Goal: Information Seeking & Learning: Learn about a topic

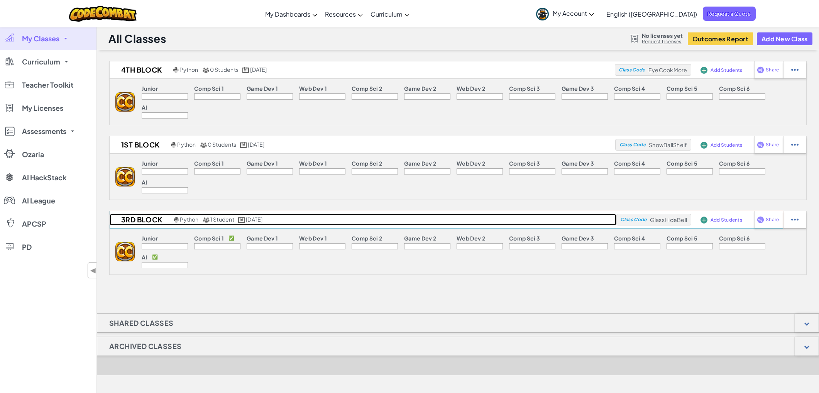
click at [213, 220] on span "1 Student" at bounding box center [222, 219] width 24 height 7
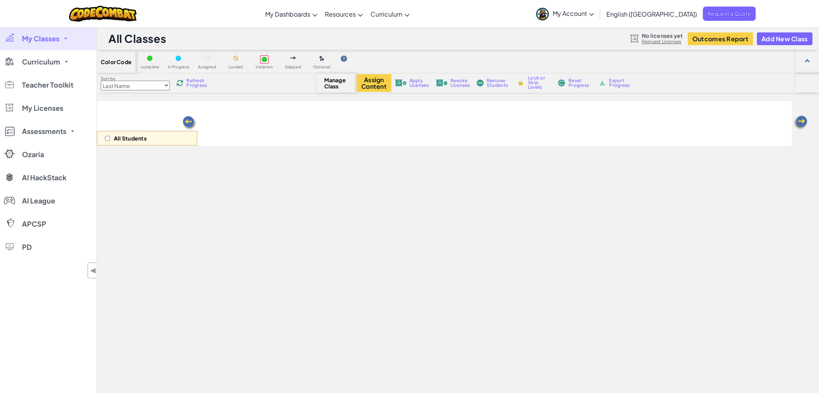
select select "560f1a9f22961295f9427742"
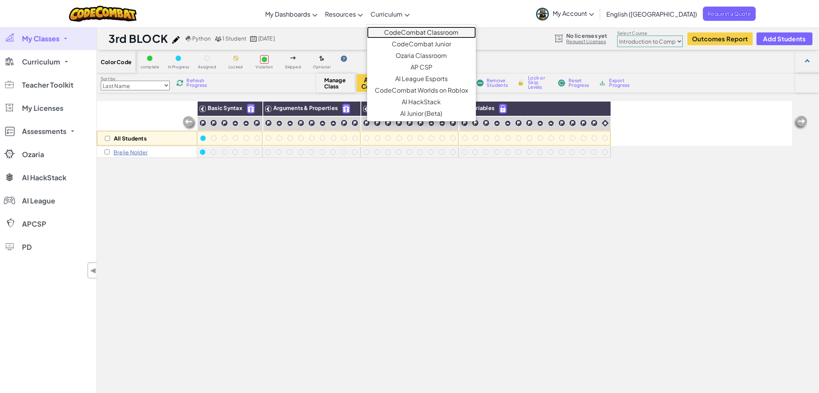
click at [414, 33] on link "CodeCombat Classroom" at bounding box center [421, 33] width 109 height 12
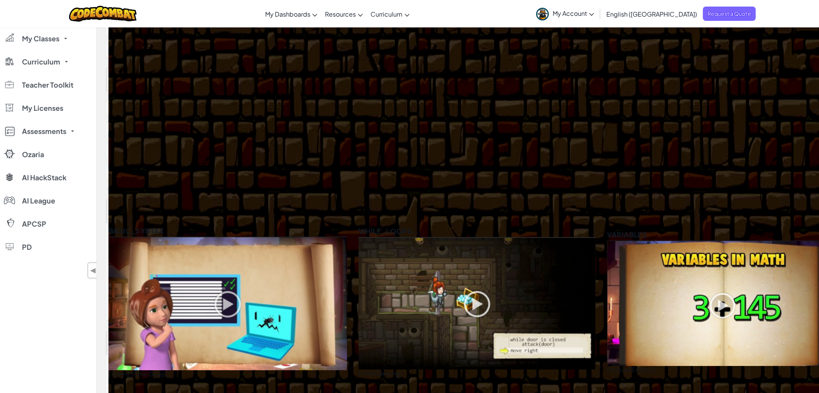
scroll to position [4, 0]
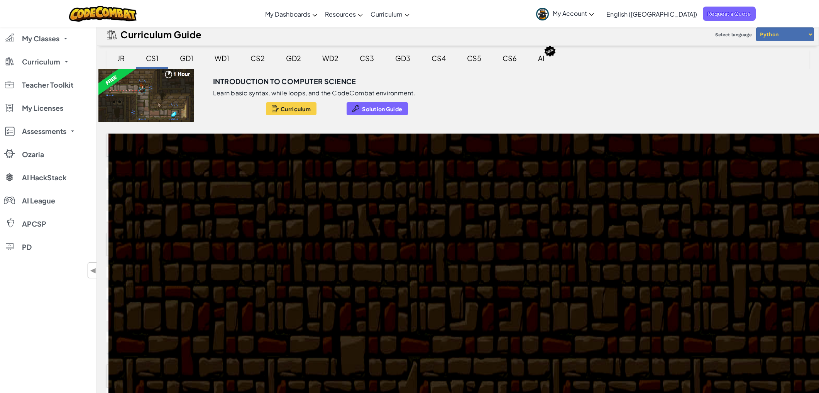
click at [133, 93] on div at bounding box center [146, 95] width 99 height 53
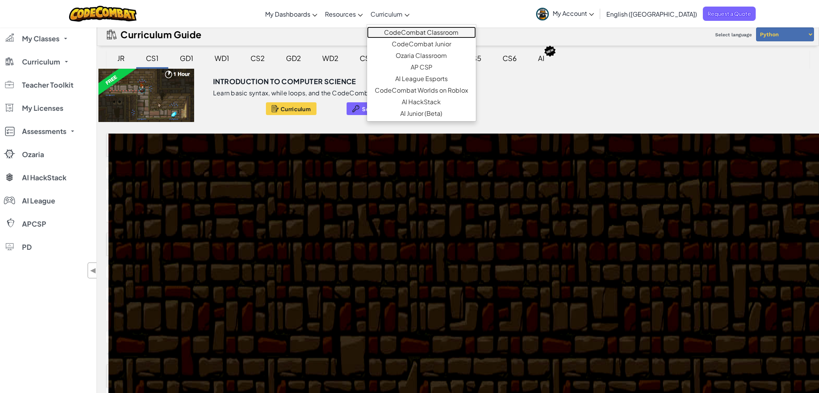
click at [409, 32] on link "CodeCombat Classroom" at bounding box center [421, 33] width 109 height 12
click at [423, 31] on link "CodeCombat Classroom" at bounding box center [421, 33] width 109 height 12
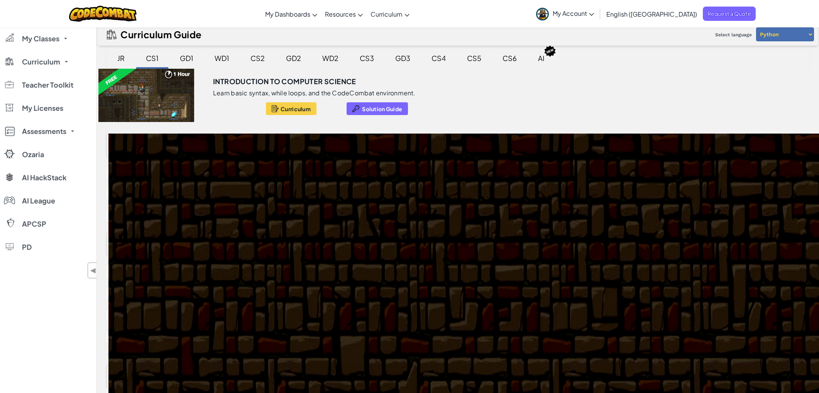
click at [157, 58] on div "CS1" at bounding box center [152, 58] width 28 height 18
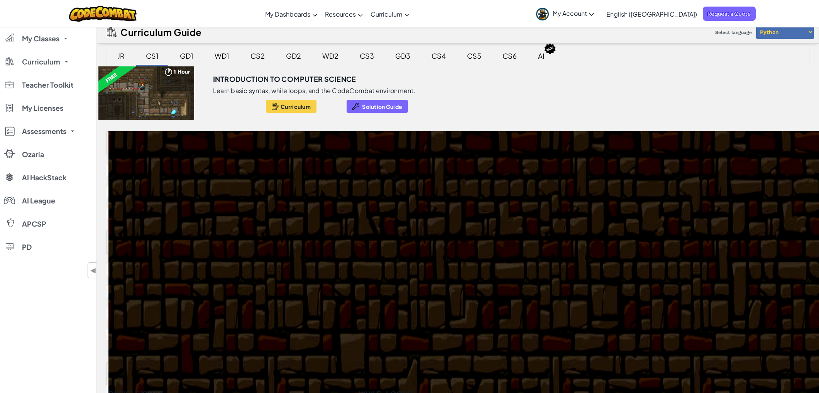
scroll to position [15, 0]
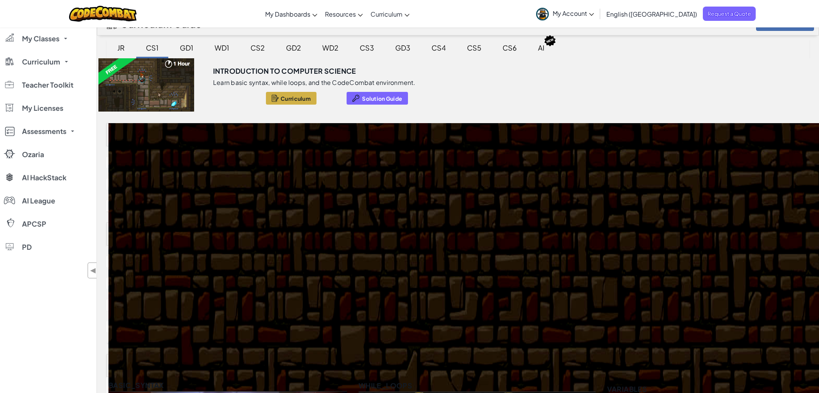
click at [290, 97] on span "Curriculum" at bounding box center [295, 98] width 30 height 6
click at [51, 64] on span "Curriculum" at bounding box center [41, 61] width 38 height 7
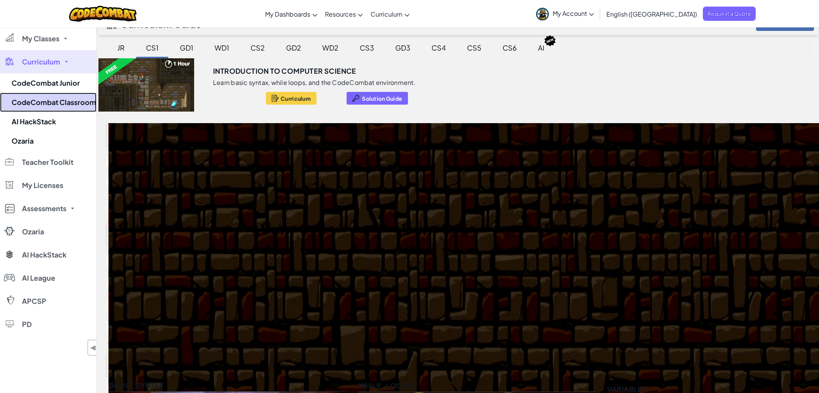
click at [54, 99] on link "CodeCombat Classroom" at bounding box center [48, 102] width 96 height 19
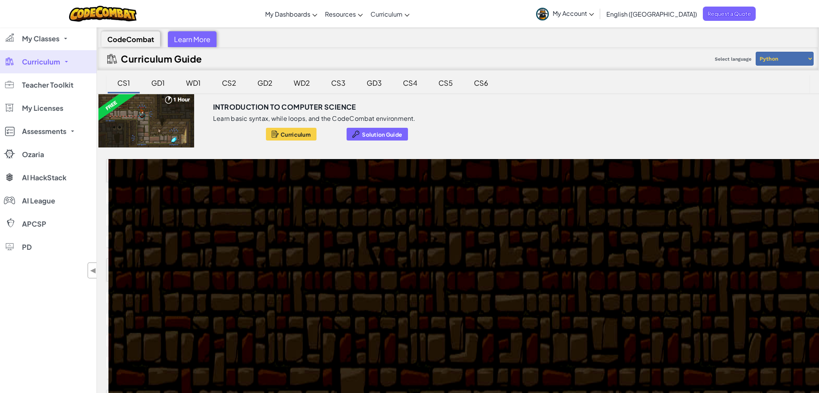
click at [135, 125] on div at bounding box center [146, 120] width 99 height 53
click at [125, 83] on div "CS1" at bounding box center [124, 83] width 28 height 18
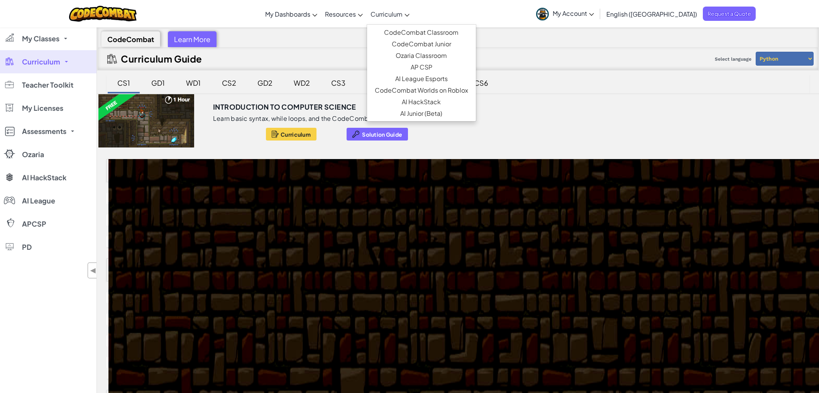
click at [402, 16] on span "Curriculum" at bounding box center [386, 14] width 32 height 8
click at [416, 35] on link "CodeCombat Classroom" at bounding box center [421, 33] width 109 height 12
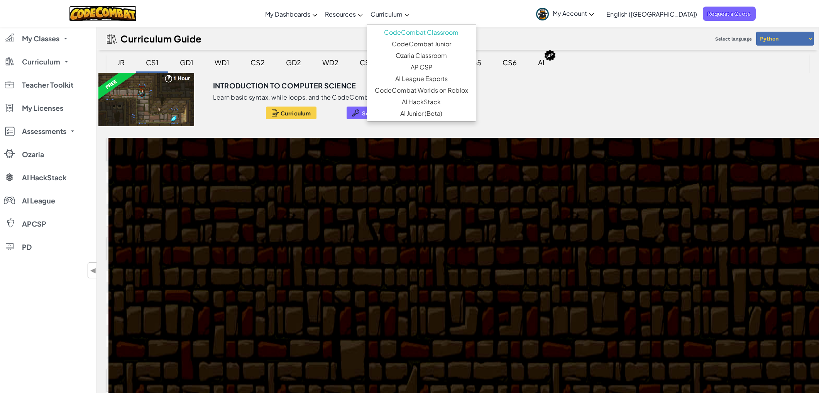
click at [107, 14] on img at bounding box center [103, 14] width 68 height 16
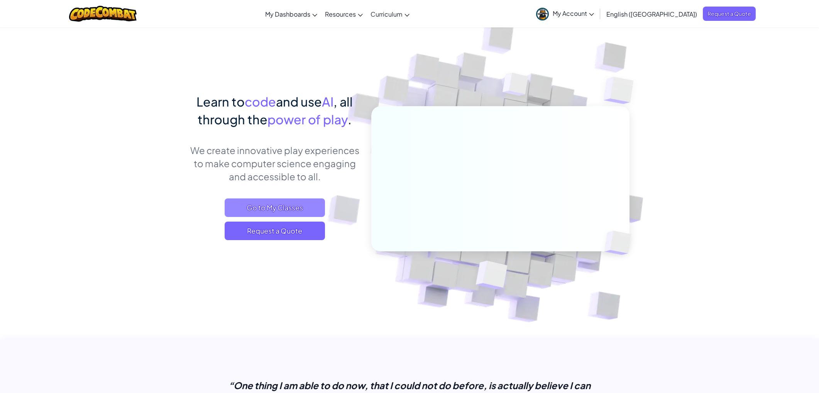
click at [285, 208] on span "Go to My Classes" at bounding box center [275, 207] width 100 height 19
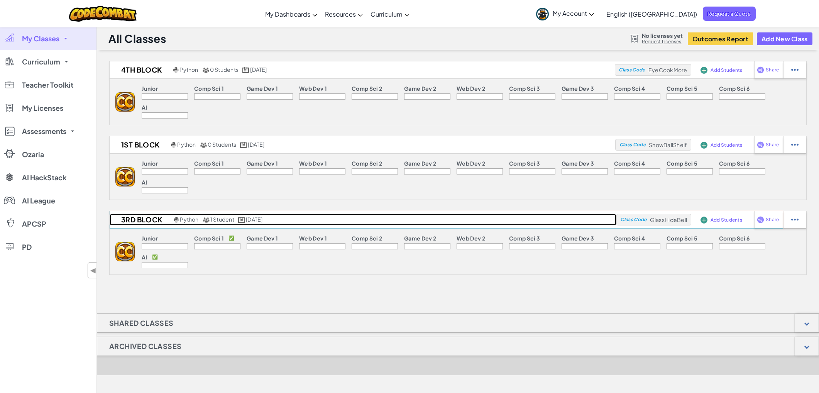
click at [210, 220] on div "1 Student" at bounding box center [219, 219] width 32 height 7
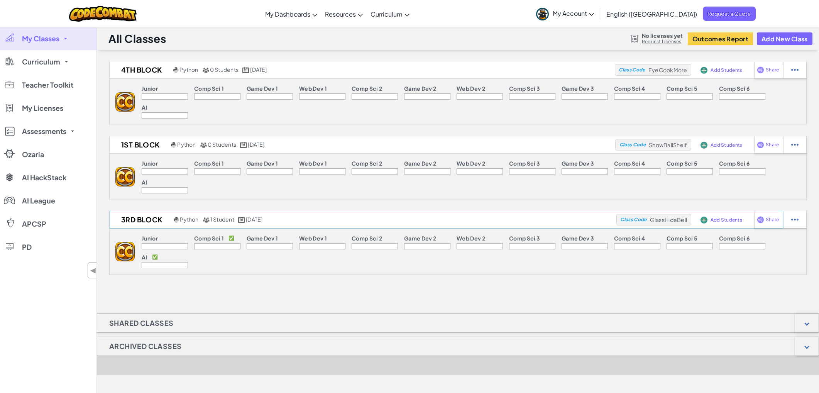
select select "560f1a9f22961295f9427742"
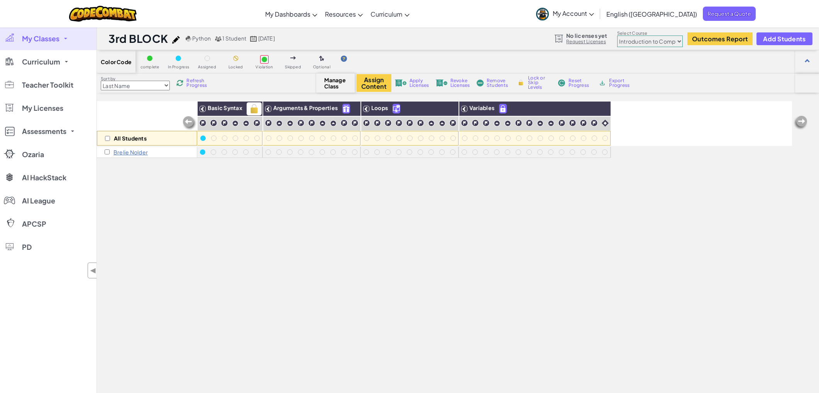
click at [234, 109] on span "Basic Syntax" at bounding box center [225, 107] width 35 height 7
click at [51, 39] on span "My Classes" at bounding box center [40, 38] width 37 height 7
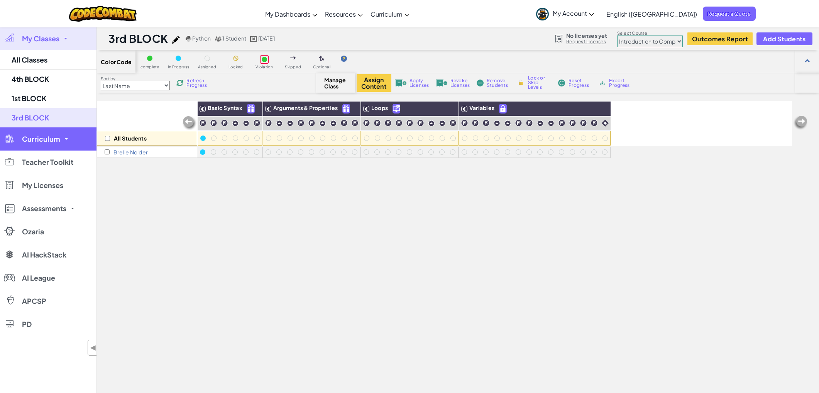
click at [47, 144] on link "Curriculum" at bounding box center [48, 138] width 96 height 23
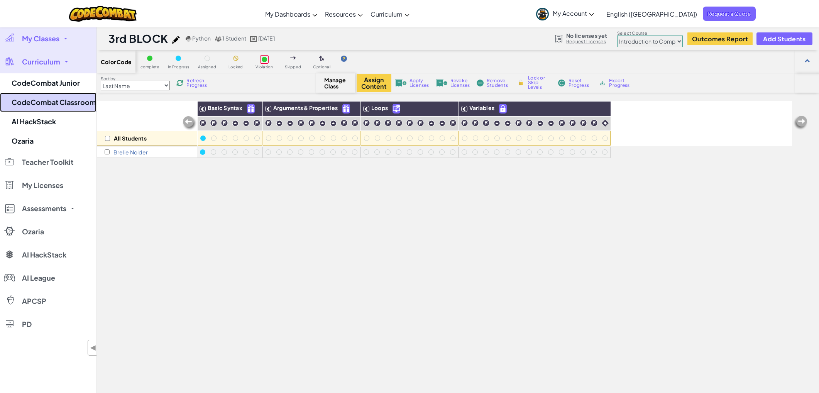
click at [39, 101] on link "CodeCombat Classroom" at bounding box center [48, 102] width 96 height 19
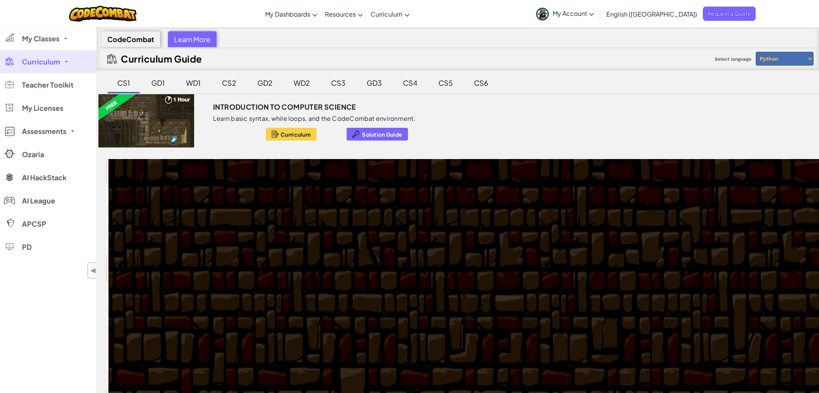
click at [143, 36] on div "CodeCombat" at bounding box center [130, 39] width 59 height 16
click at [193, 44] on div "Learn More" at bounding box center [192, 39] width 49 height 16
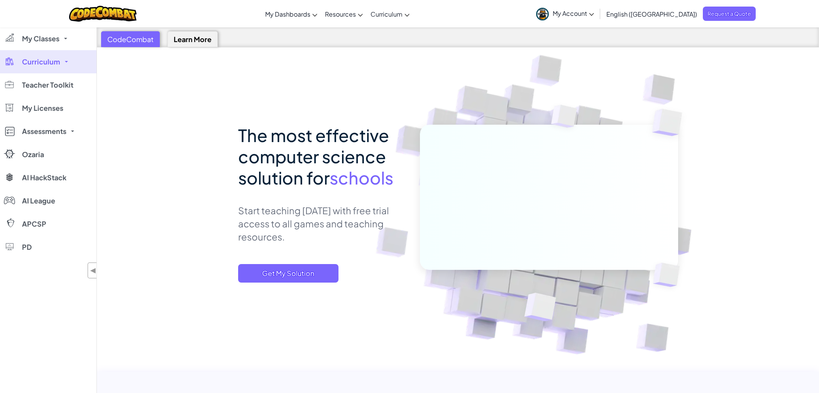
click at [144, 38] on div "CodeCombat" at bounding box center [130, 39] width 59 height 16
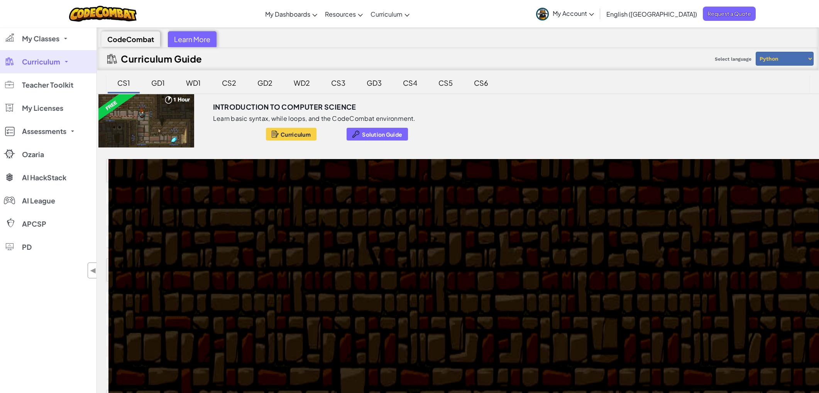
click at [157, 116] on div at bounding box center [146, 120] width 99 height 53
click at [176, 100] on div at bounding box center [146, 120] width 99 height 53
click at [243, 116] on p "Learn basic syntax, while loops, and the CodeCombat environment." at bounding box center [314, 119] width 203 height 8
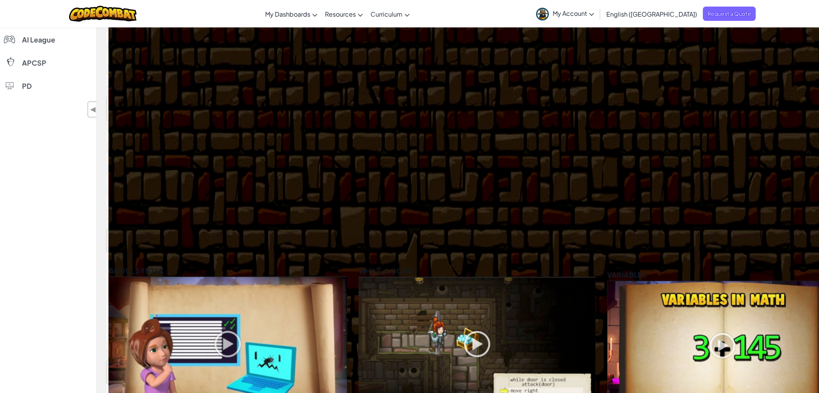
scroll to position [250, 0]
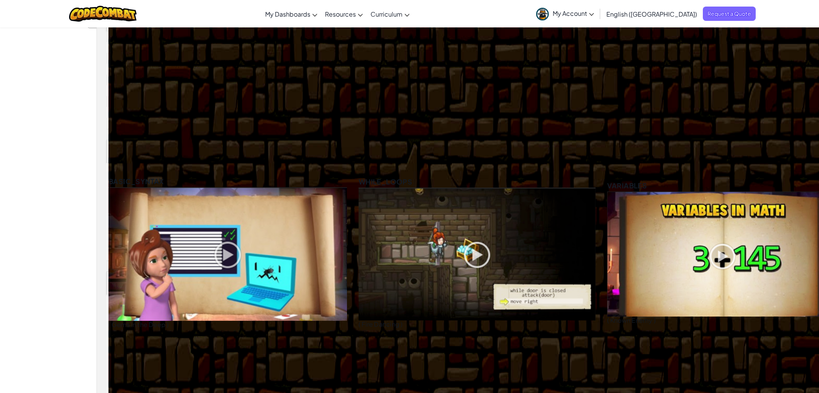
click at [469, 256] on img at bounding box center [476, 254] width 237 height 133
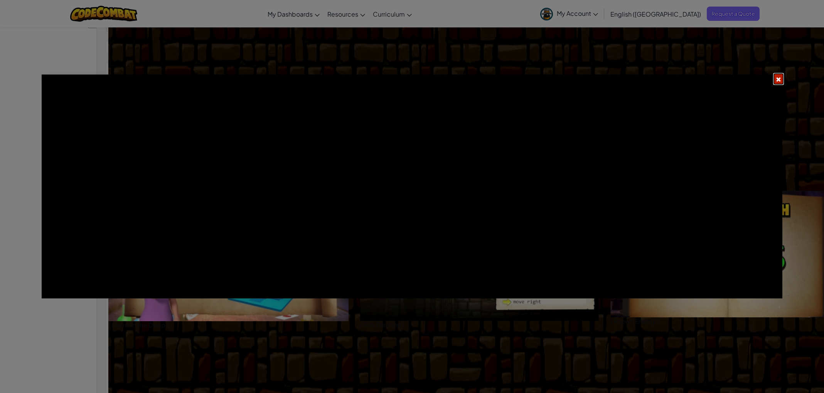
click at [778, 82] on span at bounding box center [778, 79] width 5 height 5
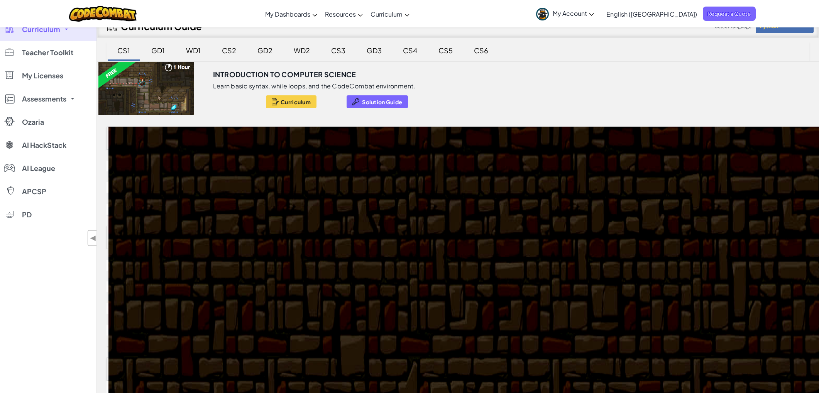
scroll to position [0, 0]
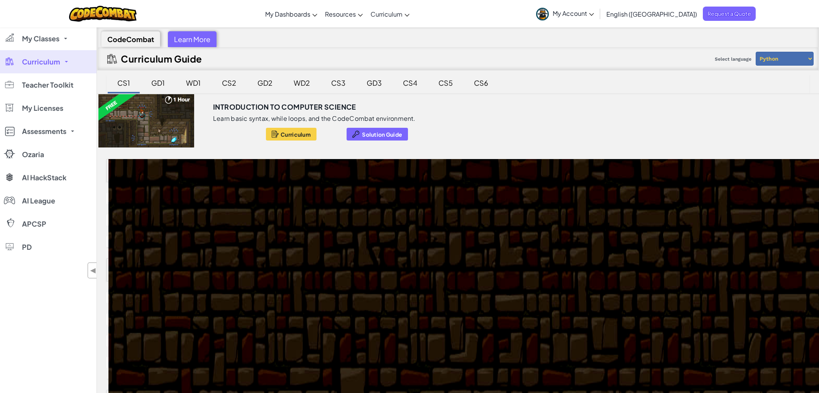
click at [123, 79] on div "CS1" at bounding box center [124, 83] width 28 height 18
click at [597, 16] on link "My Account" at bounding box center [565, 14] width 66 height 24
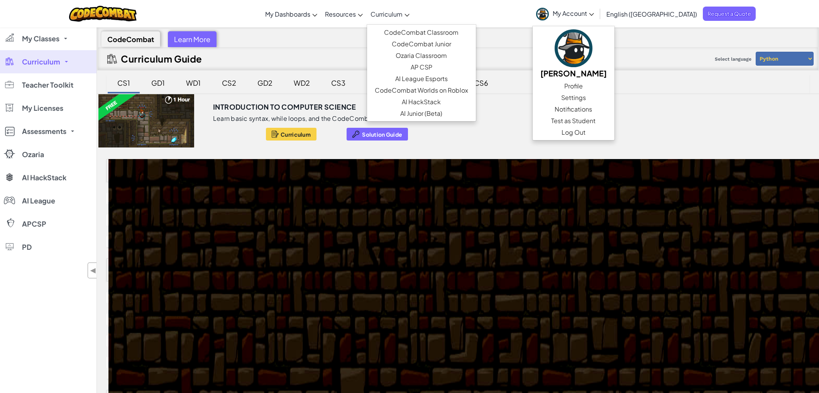
click at [402, 13] on span "Curriculum" at bounding box center [386, 14] width 32 height 8
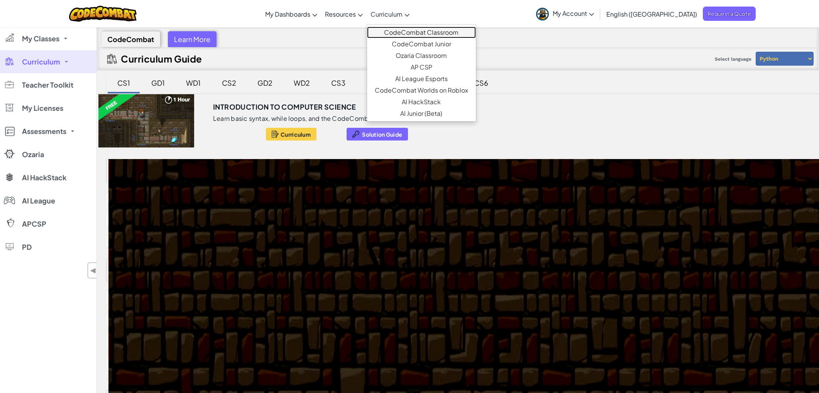
click at [449, 34] on link "CodeCombat Classroom" at bounding box center [421, 33] width 109 height 12
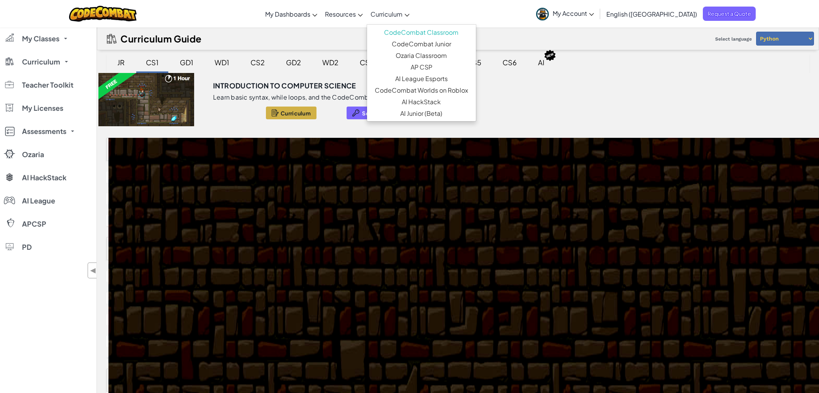
click at [276, 108] on button "Curriculum" at bounding box center [291, 112] width 51 height 13
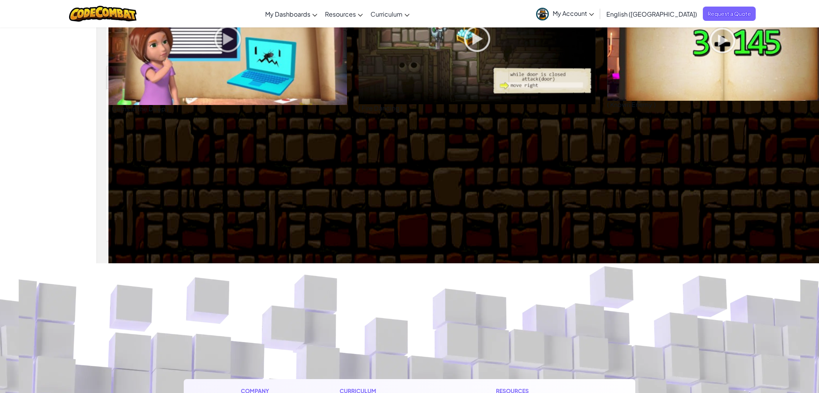
scroll to position [442, 0]
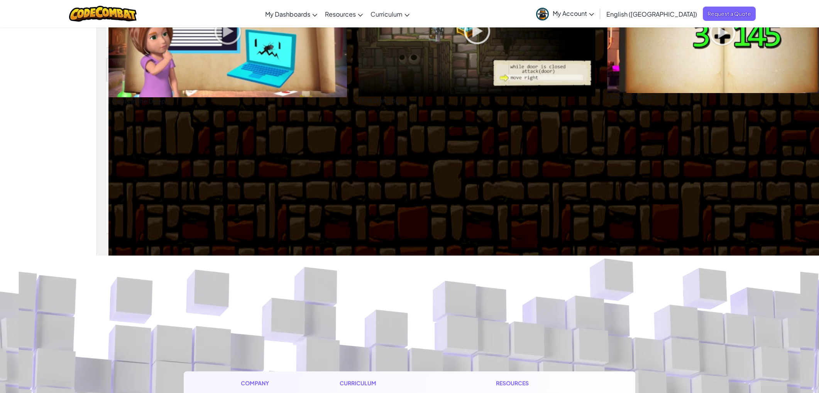
click at [384, 132] on div "basic_syntax ( Gems in the Deep ) while_loops ( Fire Dancing ) variables ( Know…" at bounding box center [469, 31] width 722 height 670
click at [459, 94] on img at bounding box center [476, 30] width 237 height 133
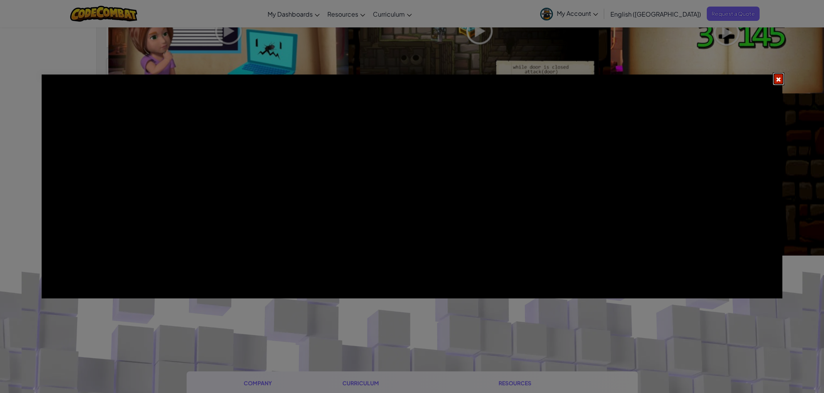
click at [777, 80] on span at bounding box center [778, 79] width 5 height 5
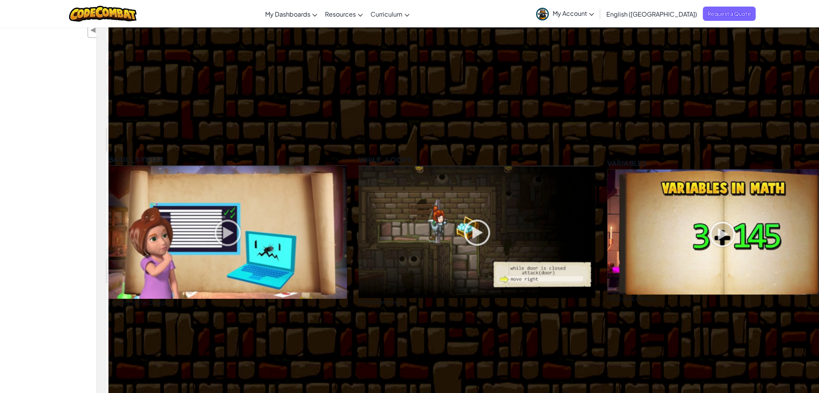
scroll to position [87, 0]
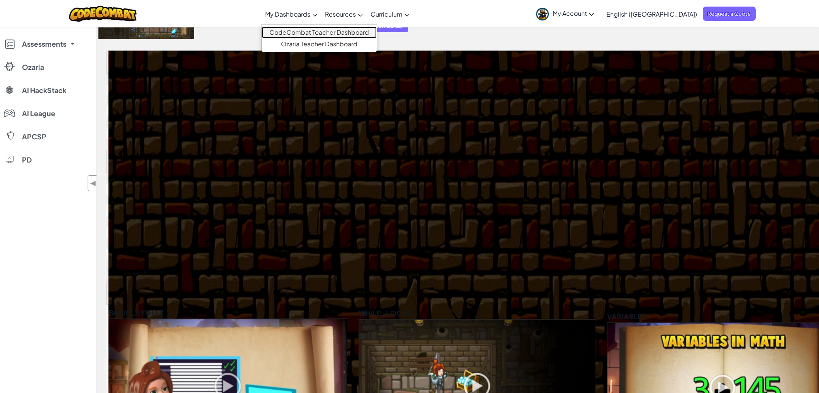
click at [297, 32] on link "CodeCombat Teacher Dashboard" at bounding box center [319, 33] width 115 height 12
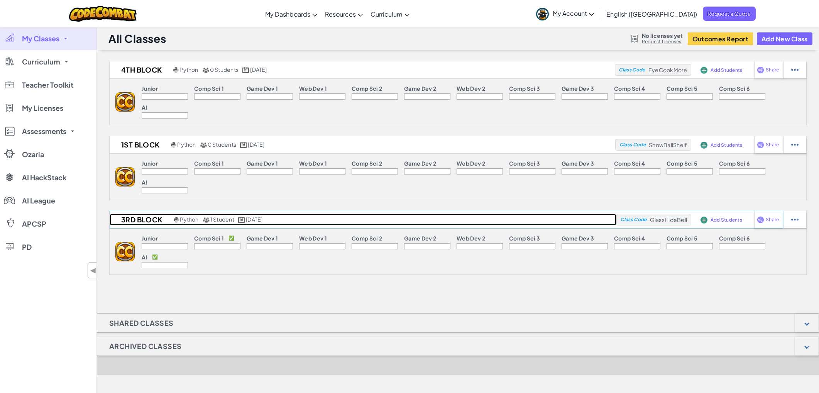
click at [140, 218] on h2 "3rd BLOCK" at bounding box center [141, 220] width 62 height 12
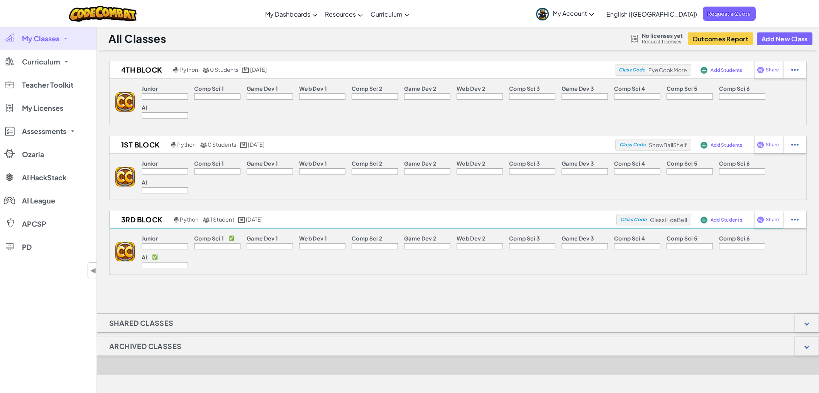
select select "560f1a9f22961295f9427742"
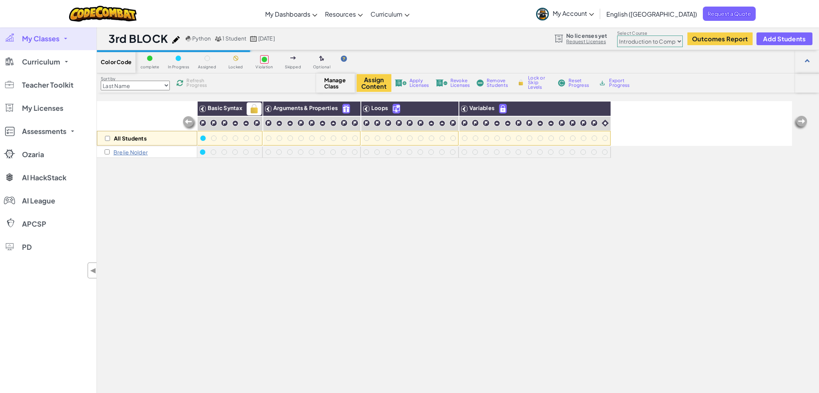
click at [215, 109] on span "Basic Syntax" at bounding box center [225, 107] width 35 height 7
click at [201, 108] on icon at bounding box center [202, 108] width 5 height 5
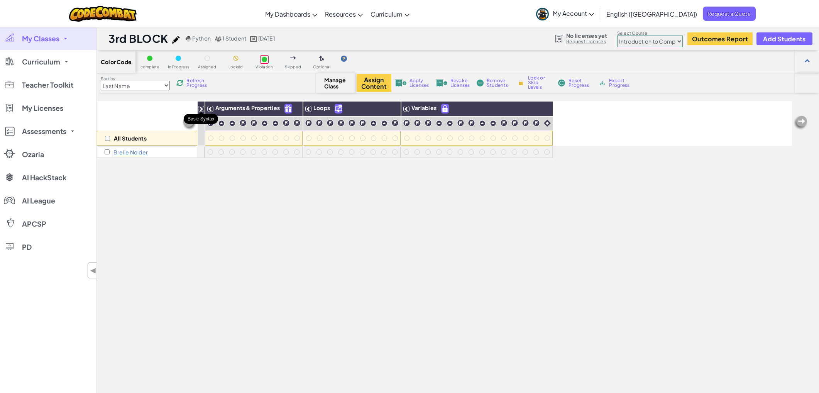
click at [202, 107] on icon at bounding box center [200, 108] width 5 height 5
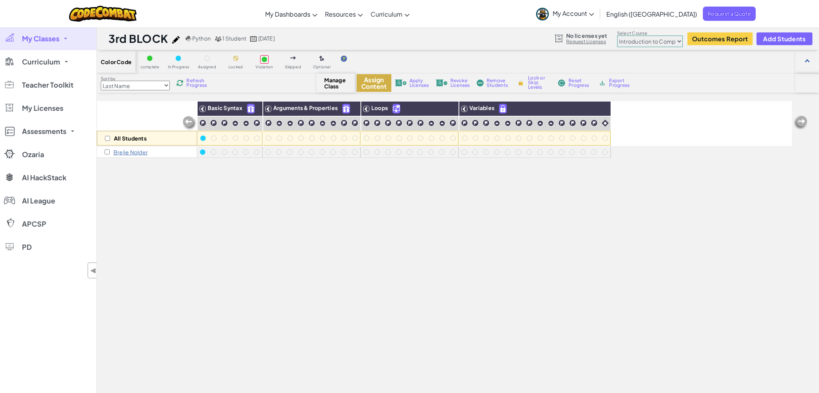
click at [379, 81] on button "Assign Content" at bounding box center [373, 83] width 35 height 18
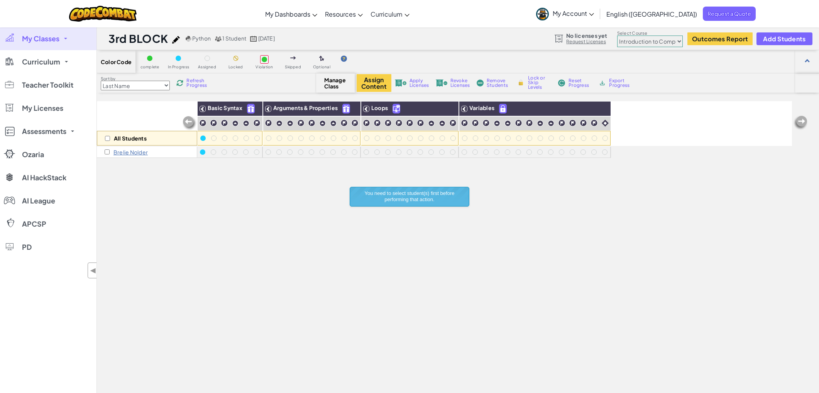
click at [150, 60] on div at bounding box center [149, 58] width 5 height 5
drag, startPoint x: 186, startPoint y: 56, endPoint x: 174, endPoint y: 56, distance: 11.6
click at [184, 56] on div "In Progress" at bounding box center [178, 61] width 19 height 15
click at [180, 56] on div at bounding box center [178, 58] width 8 height 8
click at [295, 35] on link "CodeCombat Teacher Dashboard" at bounding box center [319, 33] width 115 height 12
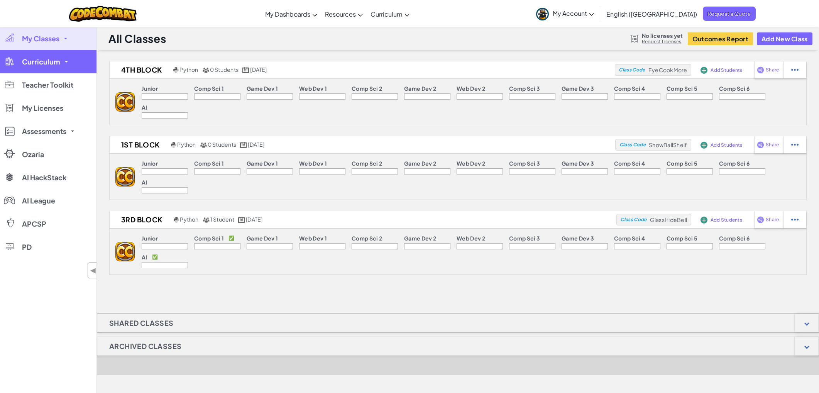
click at [73, 67] on link "Curriculum" at bounding box center [48, 61] width 96 height 23
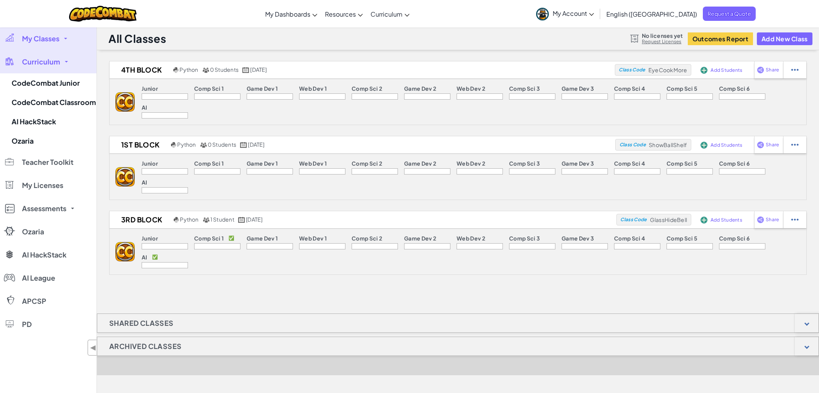
click at [594, 14] on span "My Account" at bounding box center [572, 13] width 41 height 8
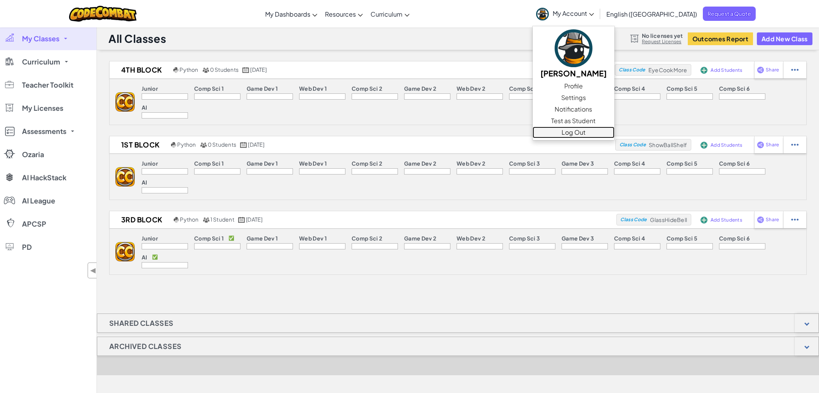
click at [614, 135] on link "Log Out" at bounding box center [573, 133] width 82 height 12
